Goal: Task Accomplishment & Management: Manage account settings

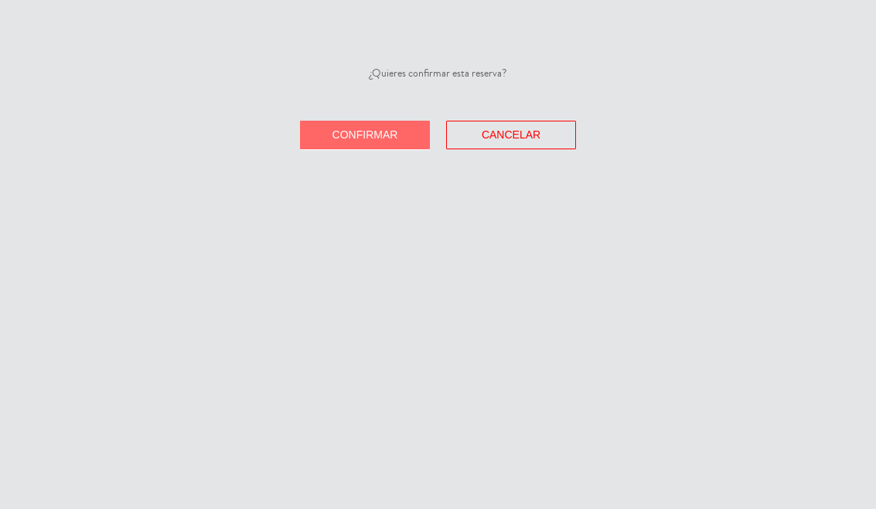
select select "es"
select select "dinner"
click at [512, 131] on span "Cancelar" at bounding box center [511, 134] width 59 height 12
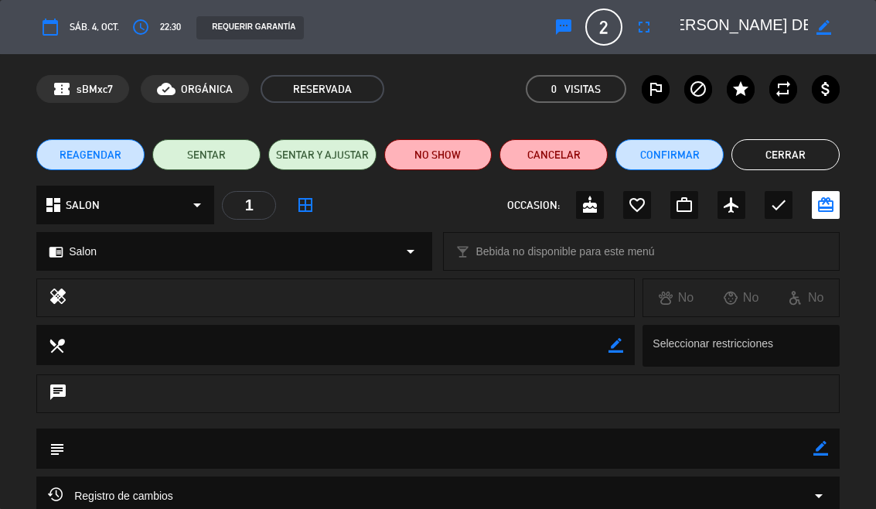
click at [815, 157] on button "Cerrar" at bounding box center [785, 154] width 108 height 31
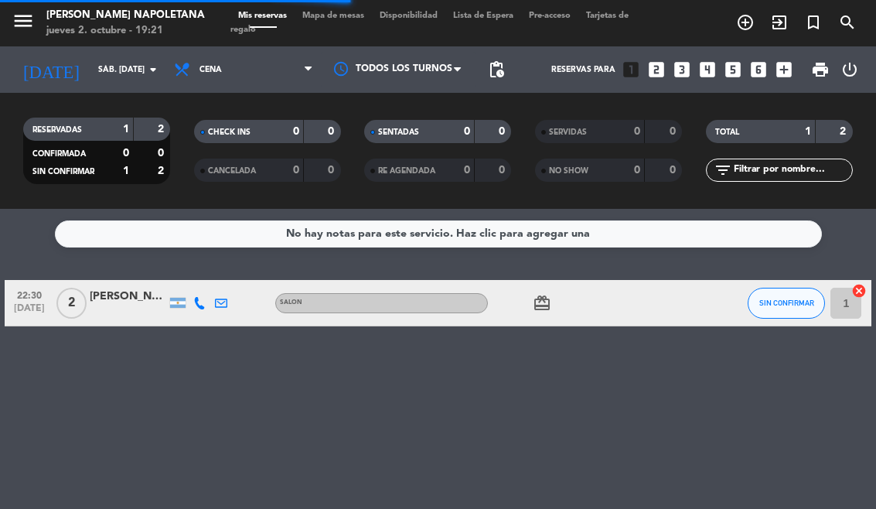
select select "dinner"
click at [90, 76] on input "sáb. [DATE]" at bounding box center [147, 69] width 114 height 25
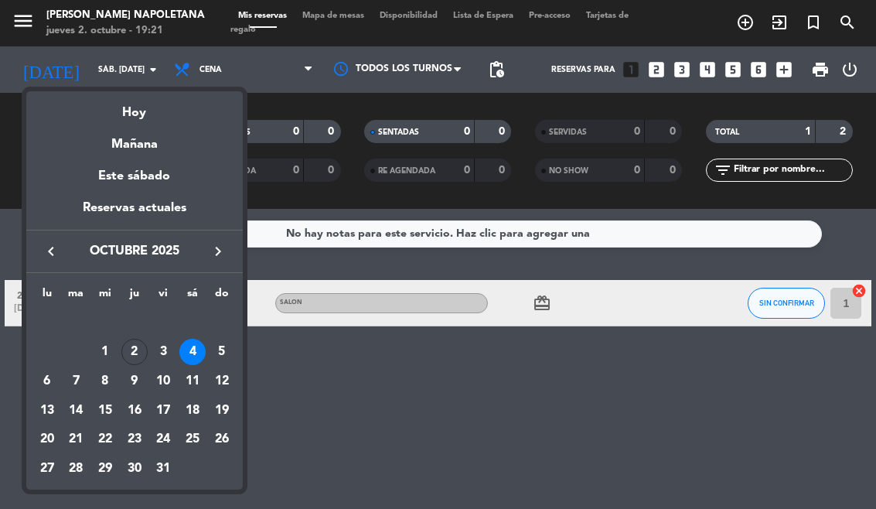
click at [124, 117] on div "Hoy" at bounding box center [134, 107] width 216 height 32
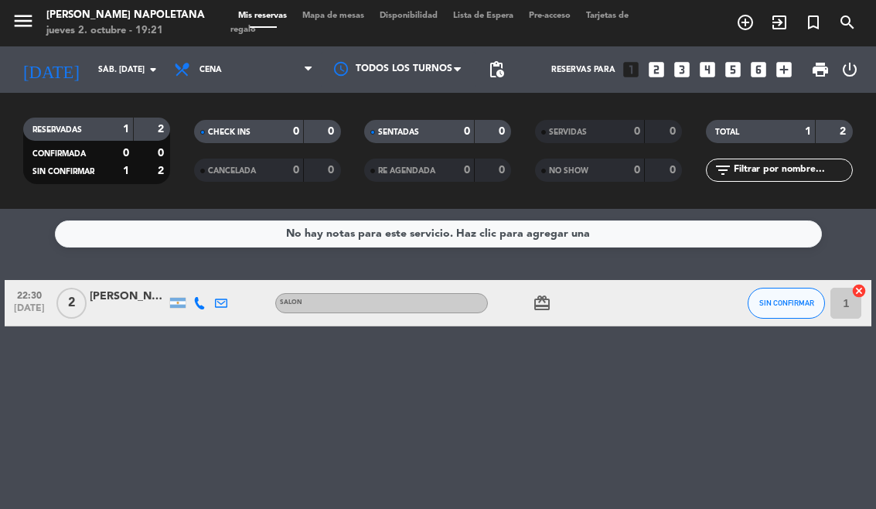
type input "[DEMOGRAPHIC_DATA] [DATE]"
select select "dinner"
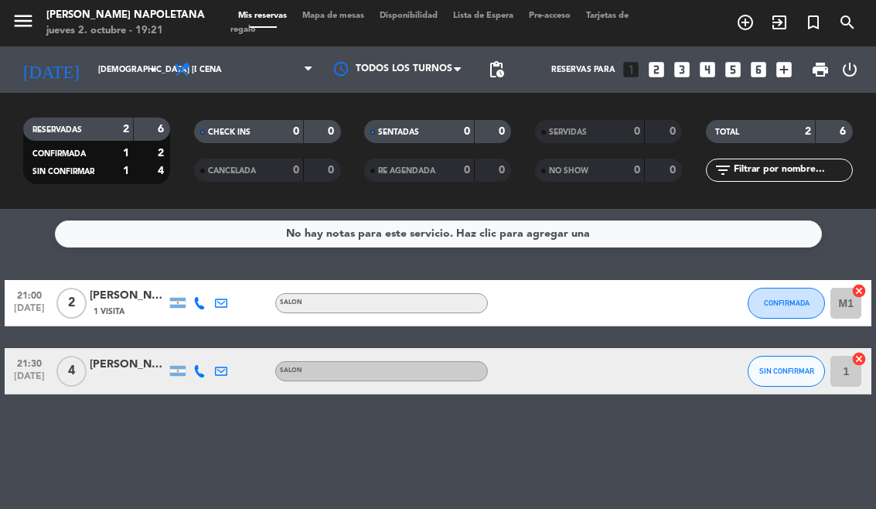
click at [119, 362] on div "[PERSON_NAME]" at bounding box center [128, 365] width 77 height 18
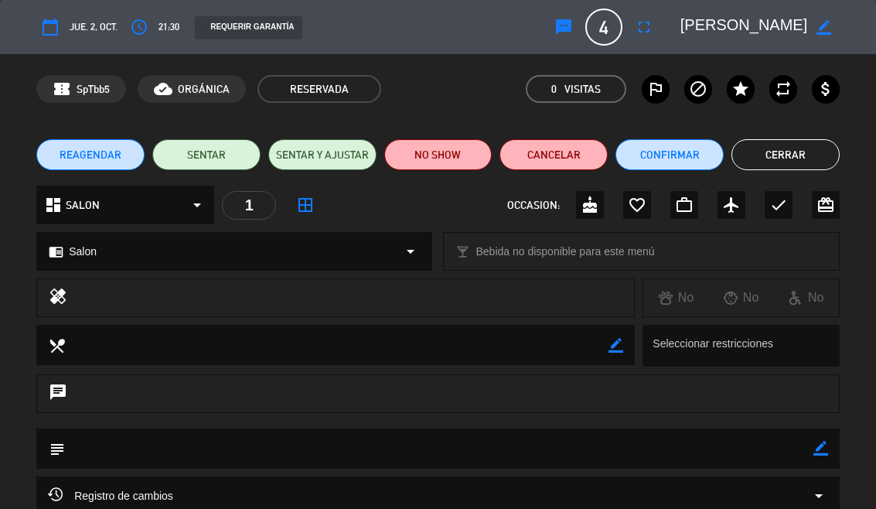
click at [803, 145] on button "Cerrar" at bounding box center [785, 154] width 108 height 31
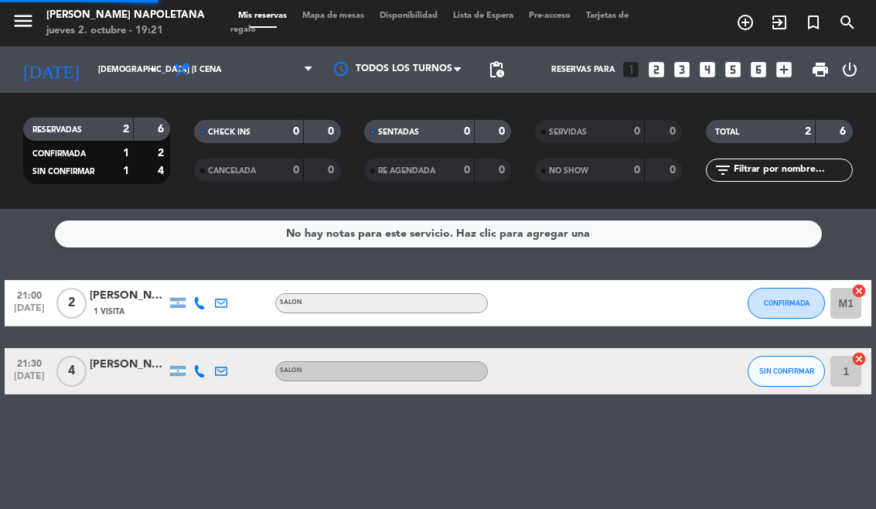
select select "dinner"
click at [357, 12] on span "Mapa de mesas" at bounding box center [333, 16] width 77 height 9
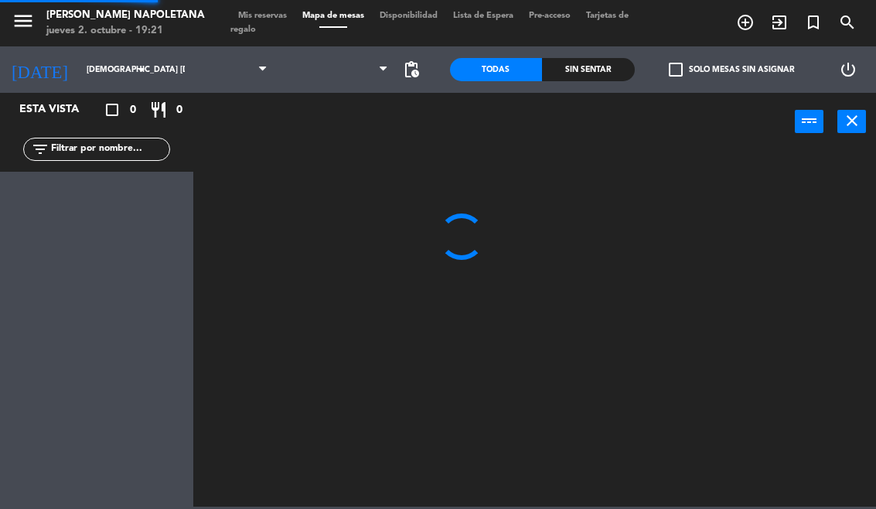
click at [339, 17] on span "Mapa de mesas" at bounding box center [333, 16] width 77 height 9
select select "dinner"
select select
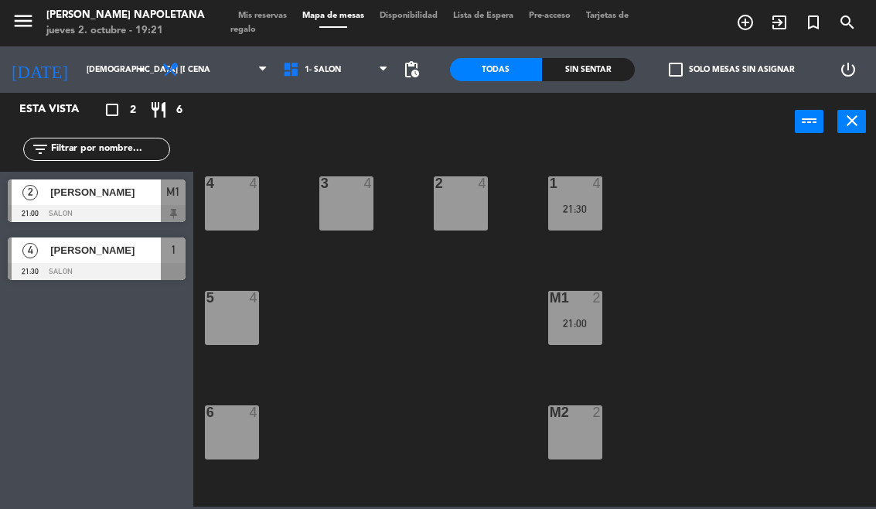
click at [243, 196] on div "4 4" at bounding box center [232, 203] width 54 height 54
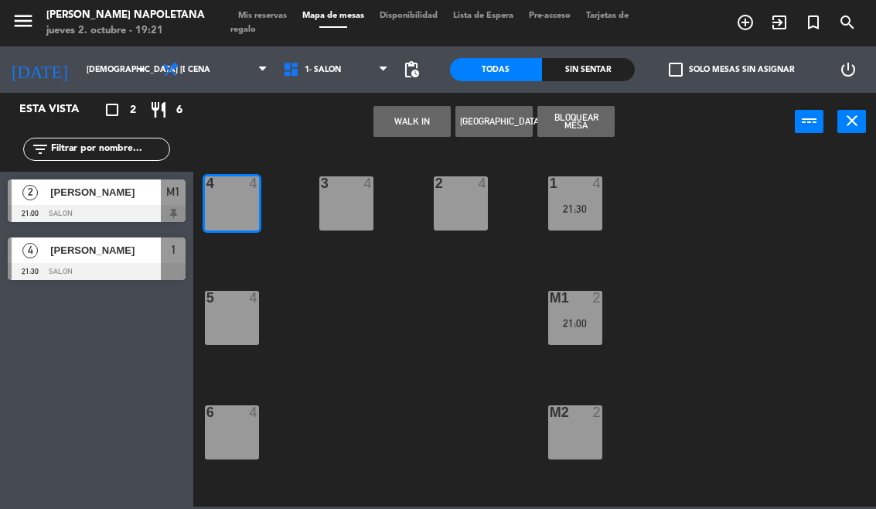
click at [419, 109] on button "WALK IN" at bounding box center [411, 121] width 77 height 31
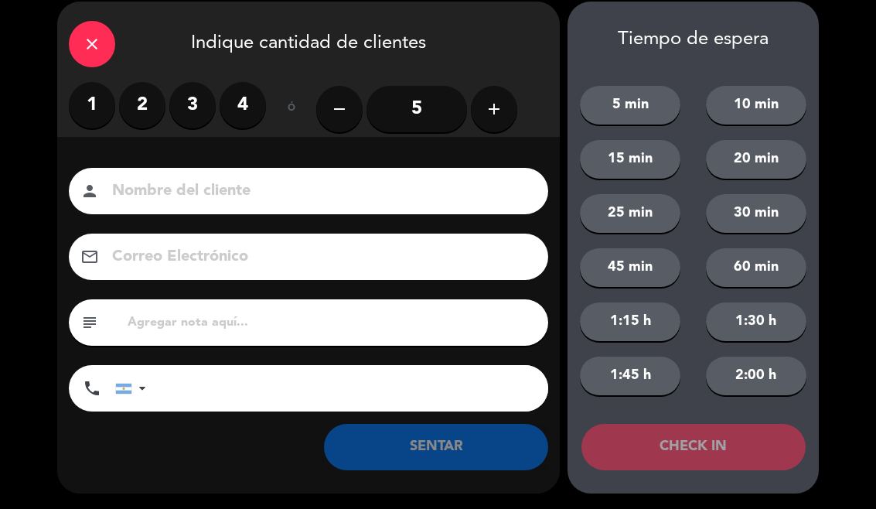
scroll to position [14, 0]
click at [865, 90] on div "close Indique cantidad de clientes 1 2 3 4 ó remove 5 add Nombre del cliente pe…" at bounding box center [438, 247] width 876 height 523
click at [99, 37] on icon "close" at bounding box center [92, 44] width 19 height 19
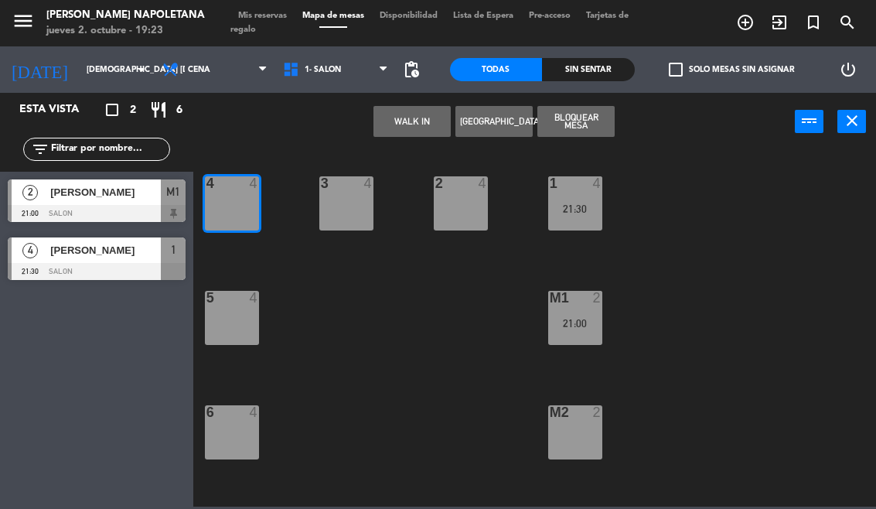
click at [106, 252] on span "[PERSON_NAME]" at bounding box center [105, 250] width 111 height 16
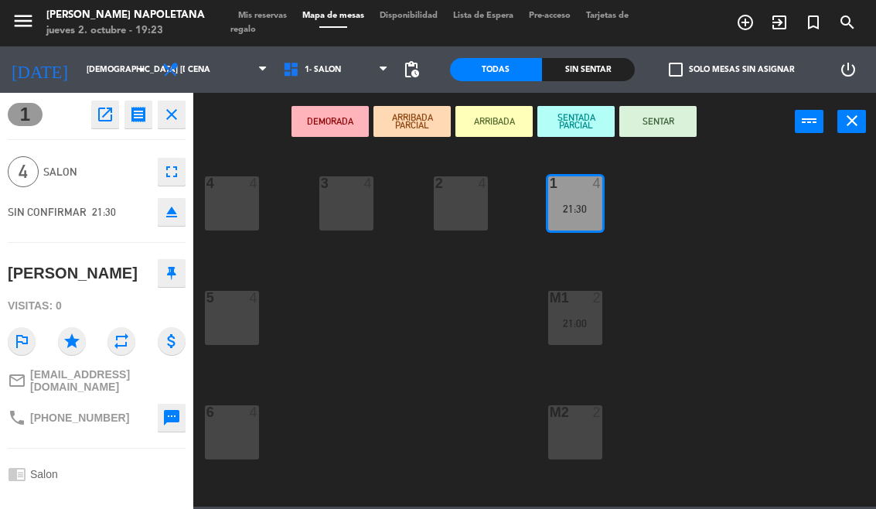
click at [861, 120] on button "close" at bounding box center [851, 121] width 29 height 23
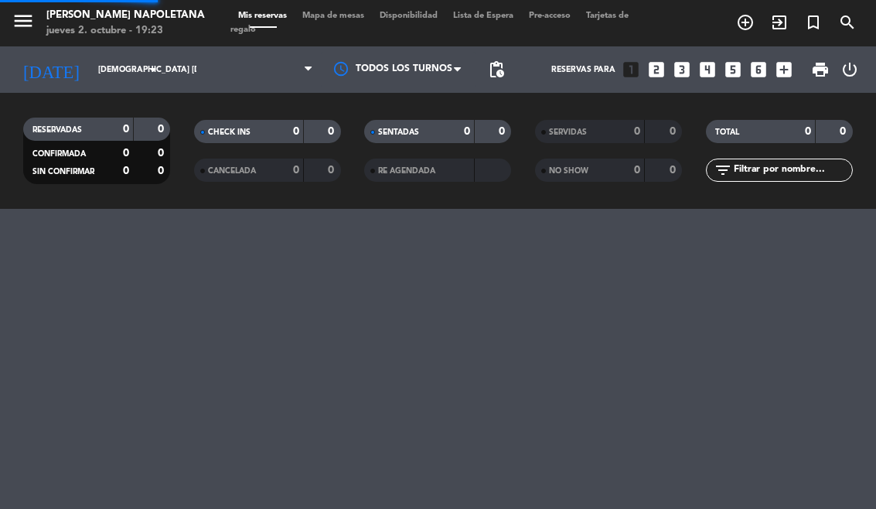
select select "dinner"
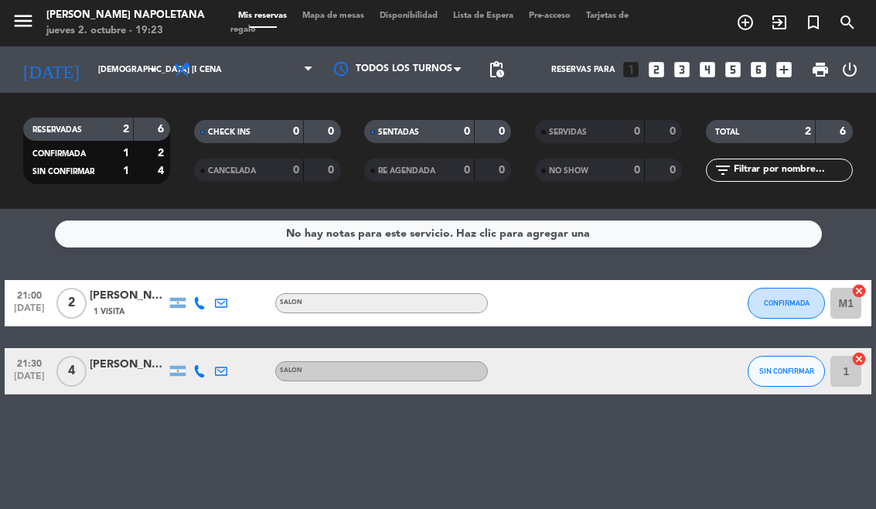
click at [789, 356] on button "SIN CONFIRMAR" at bounding box center [786, 371] width 77 height 31
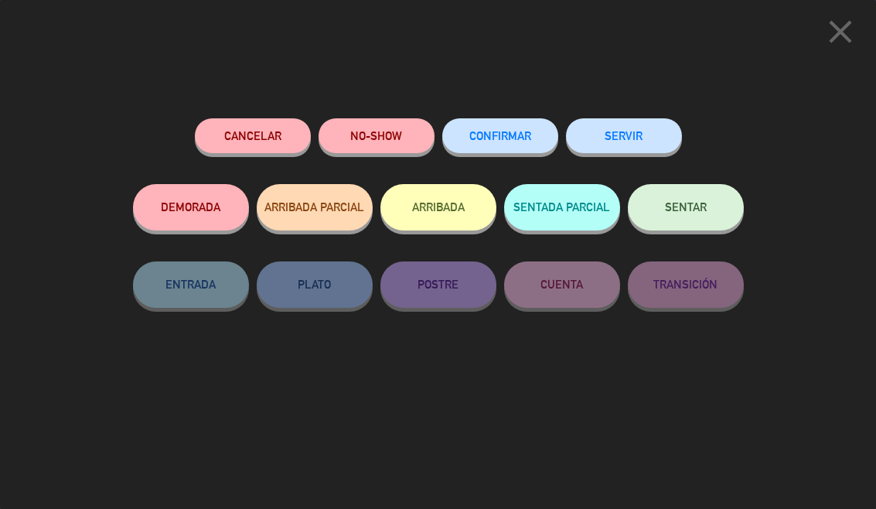
click at [513, 123] on button "CONFIRMAR" at bounding box center [500, 135] width 116 height 35
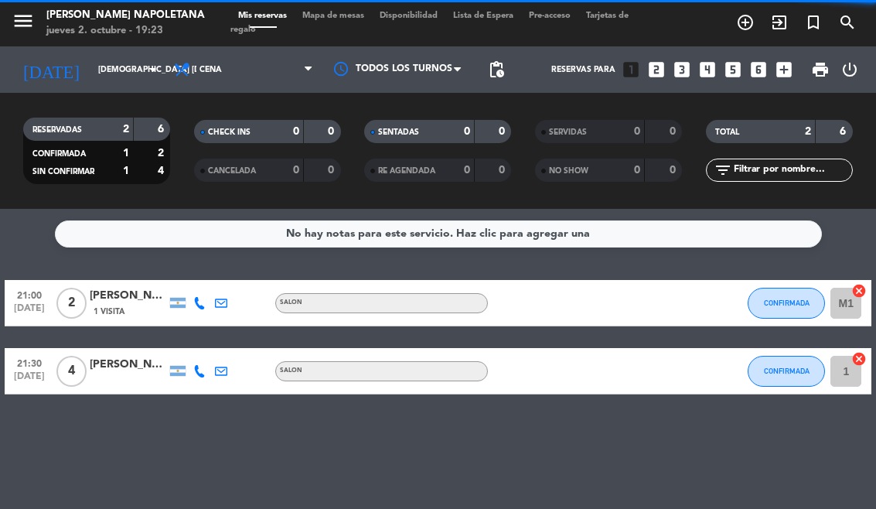
select select "dinner"
click at [869, 352] on div "1 cancel" at bounding box center [848, 371] width 46 height 46
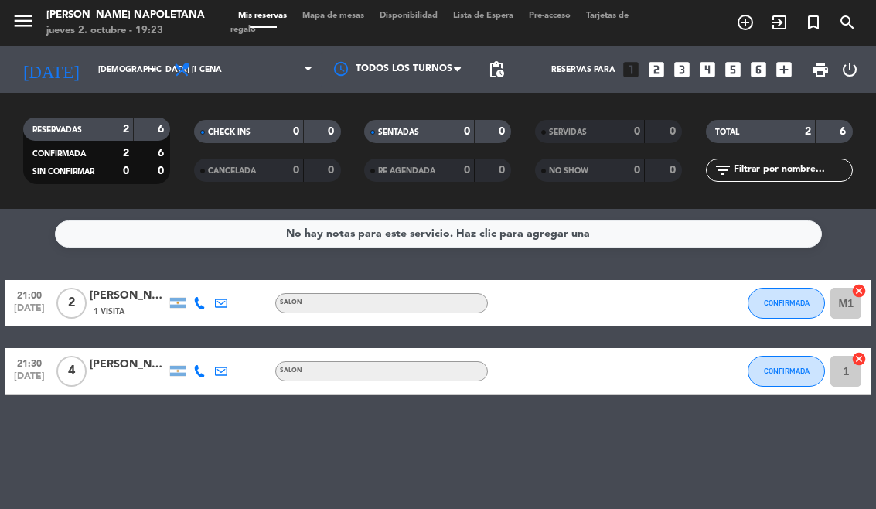
click at [864, 351] on icon "cancel" at bounding box center [858, 358] width 15 height 15
select select "dinner"
click at [847, 379] on icon "border_all" at bounding box center [848, 371] width 19 height 19
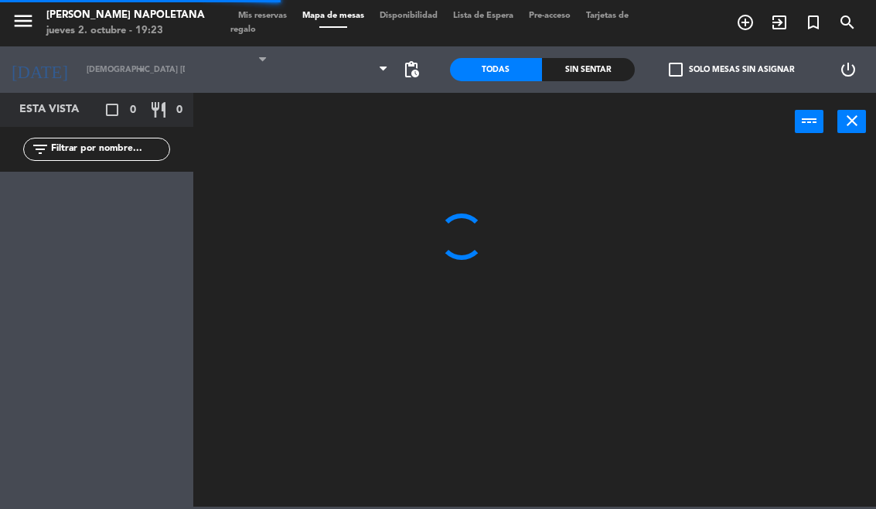
select select "dinner"
select select
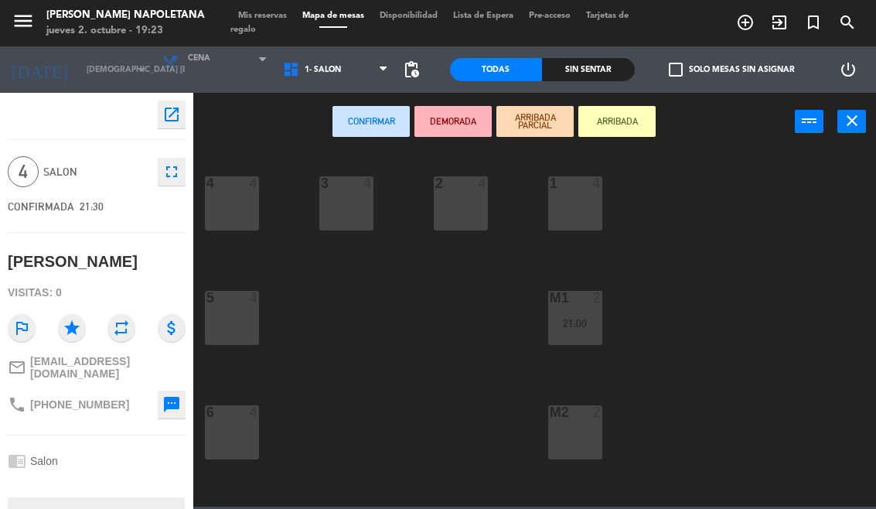
click at [466, 189] on div at bounding box center [461, 183] width 26 height 14
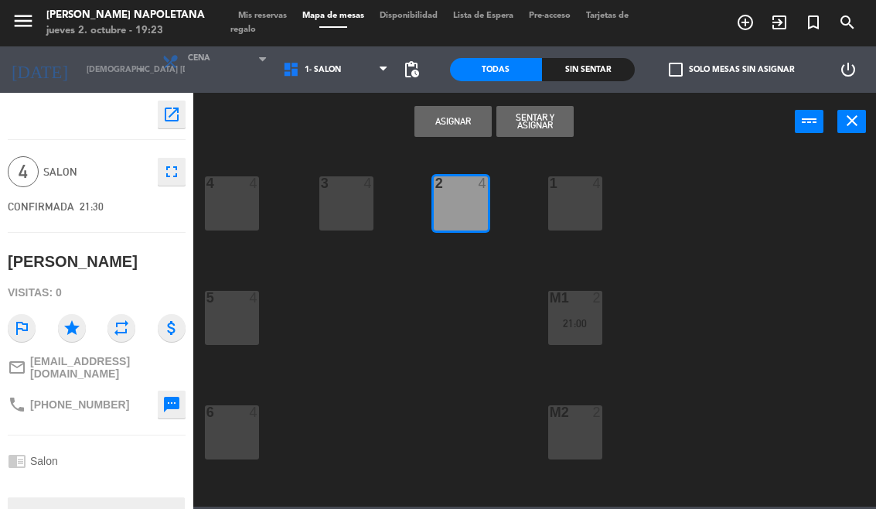
click at [455, 116] on button "Asignar" at bounding box center [452, 121] width 77 height 31
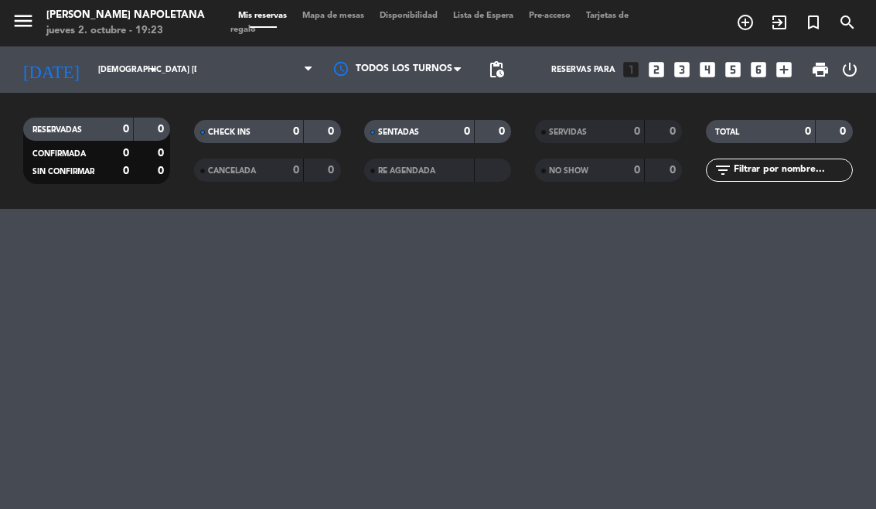
select select "dinner"
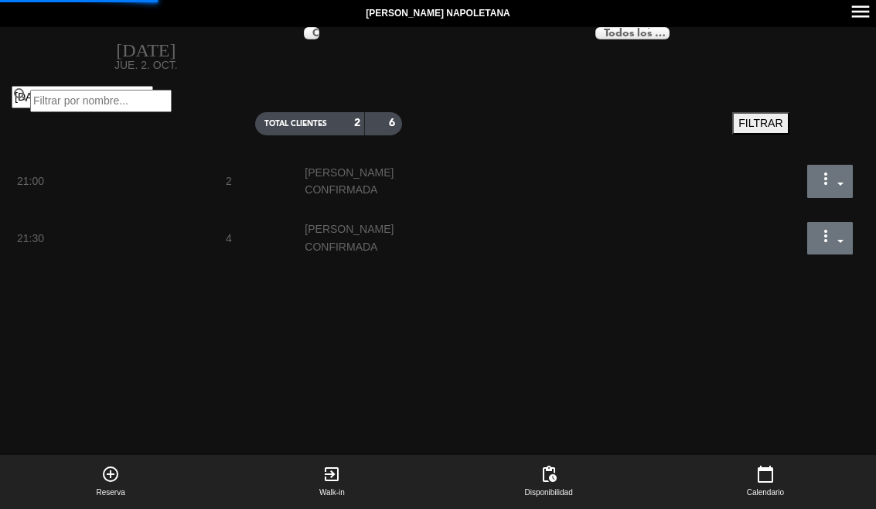
select select "dinner"
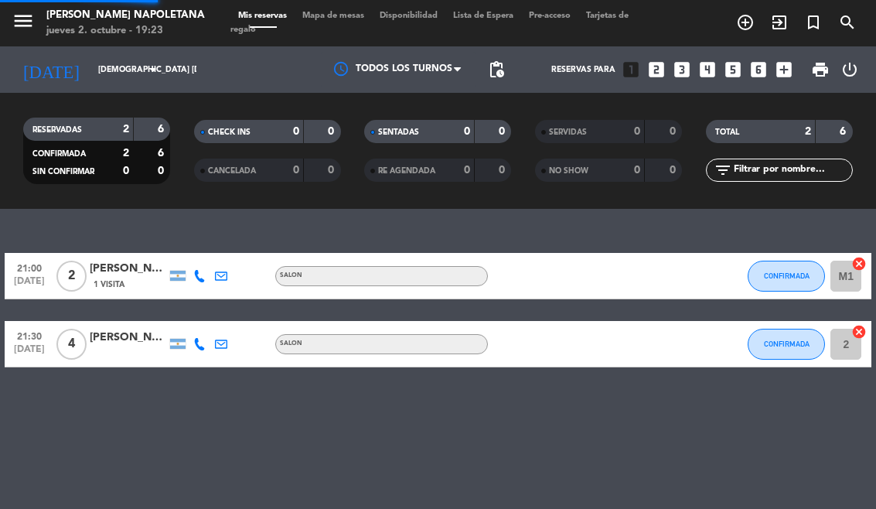
select select "dinner"
